Goal: Navigation & Orientation: Understand site structure

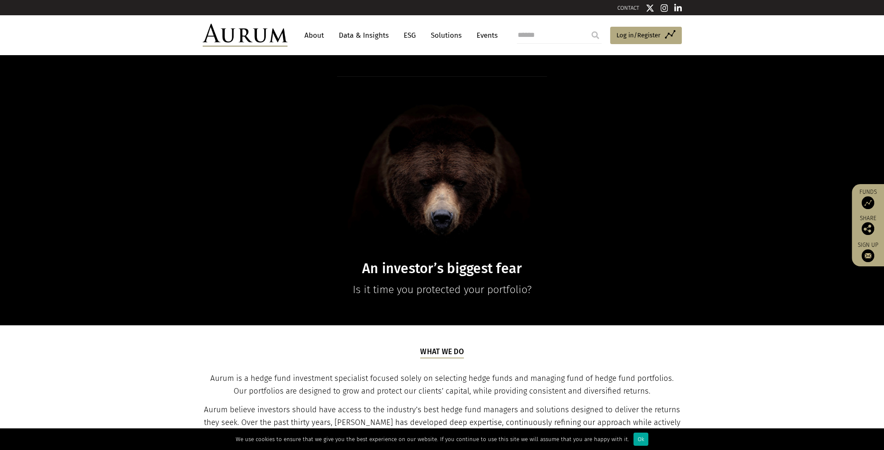
click at [351, 39] on link "Data & Insights" at bounding box center [364, 36] width 59 height 16
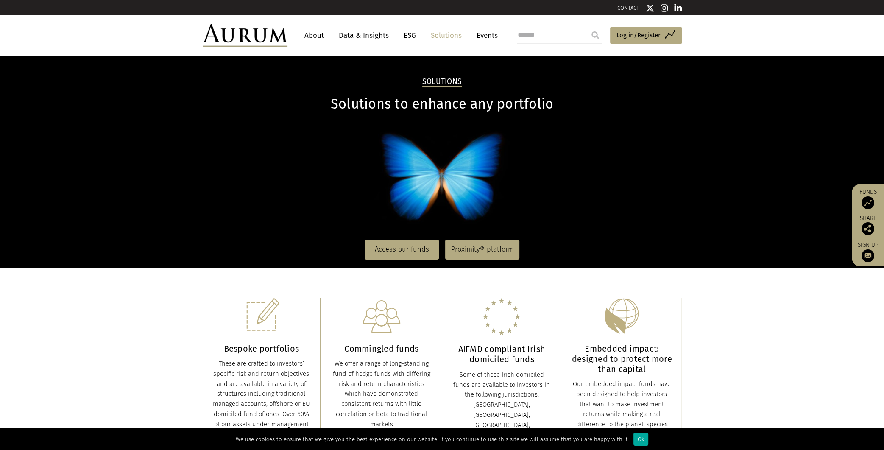
click at [459, 37] on link "Solutions" at bounding box center [446, 36] width 39 height 16
click at [316, 36] on link "About" at bounding box center [314, 36] width 28 height 16
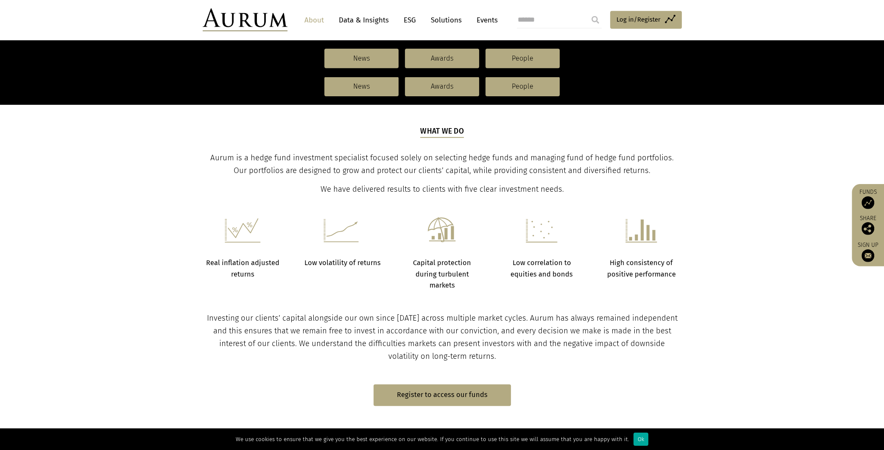
scroll to position [268, 0]
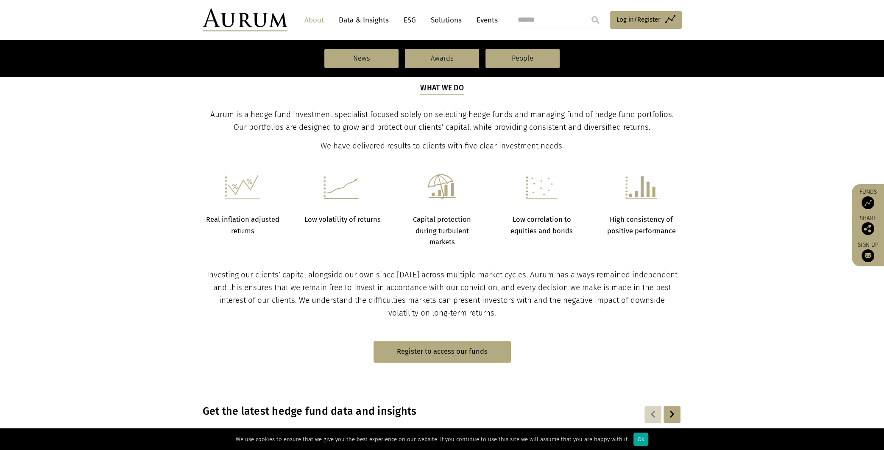
click at [228, 263] on section "Investing our clients’ capital alongside our own since 1994 across multiple mar…" at bounding box center [442, 284] width 884 height 72
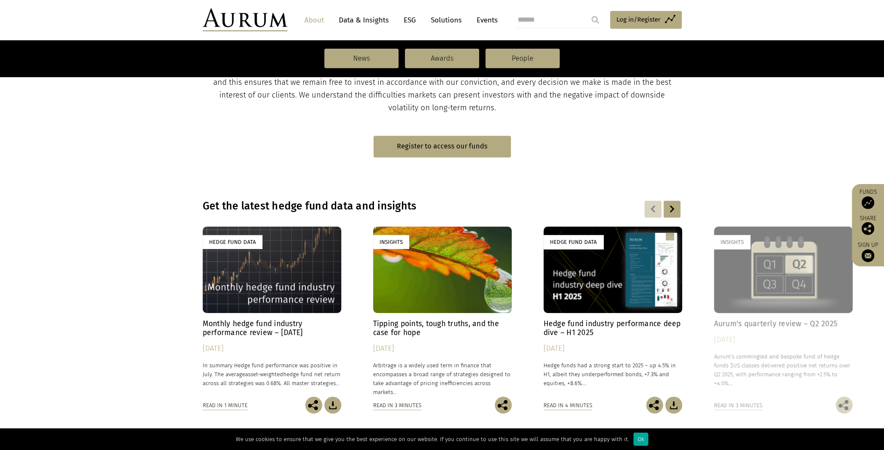
scroll to position [536, 0]
